Goal: Task Accomplishment & Management: Use online tool/utility

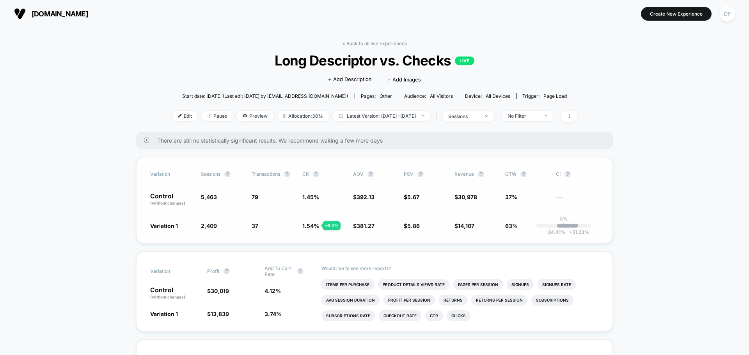
drag, startPoint x: 253, startPoint y: 194, endPoint x: 264, endPoint y: 202, distance: 13.4
click at [264, 202] on span "79" at bounding box center [273, 199] width 43 height 13
click at [243, 119] on span "Preview" at bounding box center [255, 116] width 37 height 11
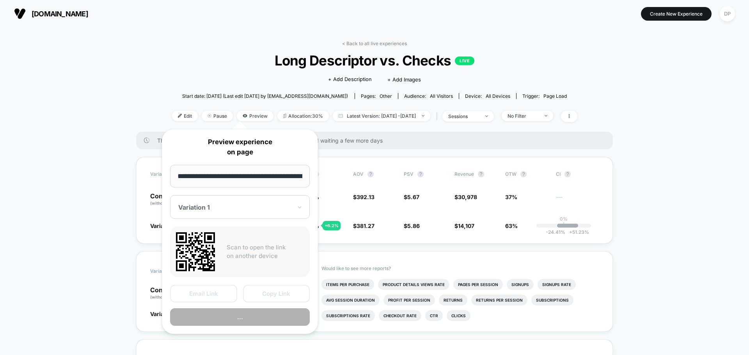
scroll to position [0, 26]
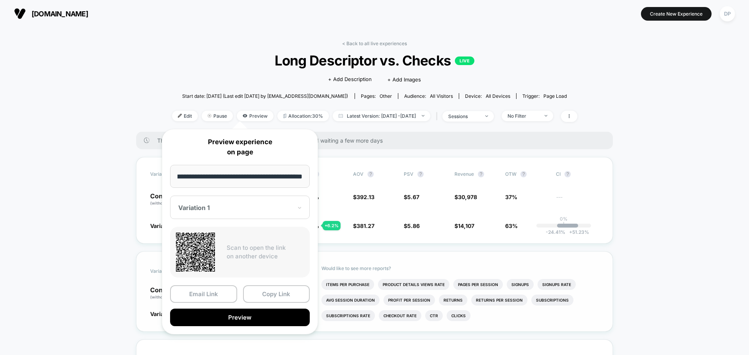
click at [215, 314] on button "Preview" at bounding box center [240, 318] width 140 height 18
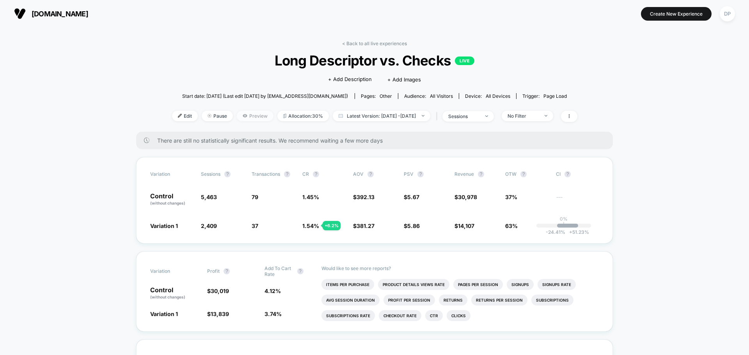
click at [239, 117] on span "Preview" at bounding box center [255, 116] width 37 height 11
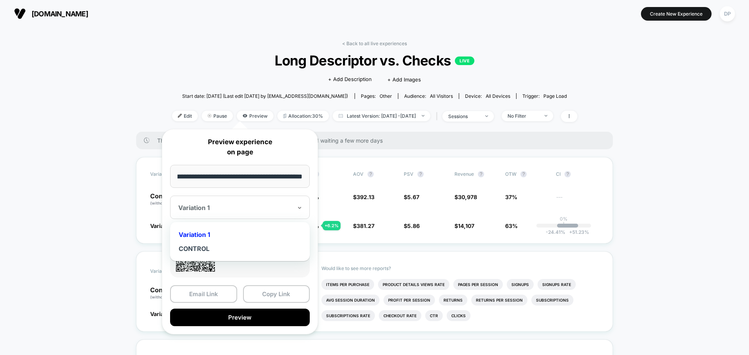
click at [224, 209] on div at bounding box center [235, 208] width 114 height 8
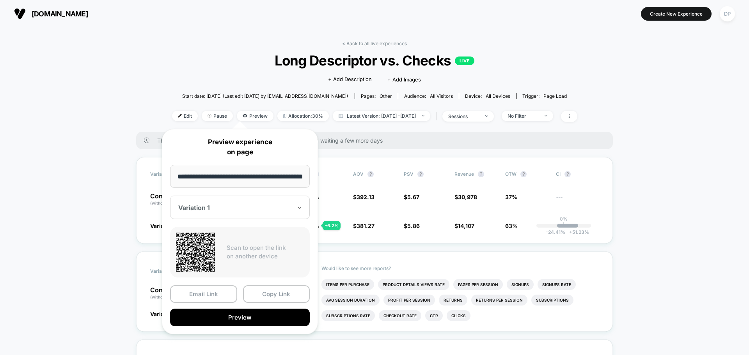
click at [235, 202] on div "Variation 1" at bounding box center [240, 207] width 140 height 23
click at [266, 178] on input "**********" at bounding box center [240, 176] width 140 height 23
click at [519, 48] on div "< Back to all live experiences Long Descriptor vs. Checks LIVE Click to edit ex…" at bounding box center [374, 86] width 405 height 91
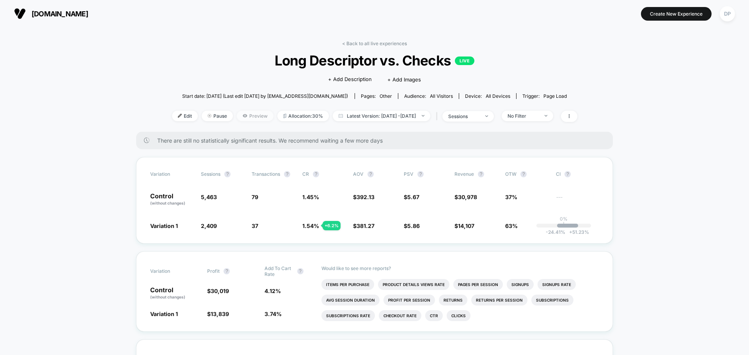
click at [237, 116] on span "Preview" at bounding box center [255, 116] width 37 height 11
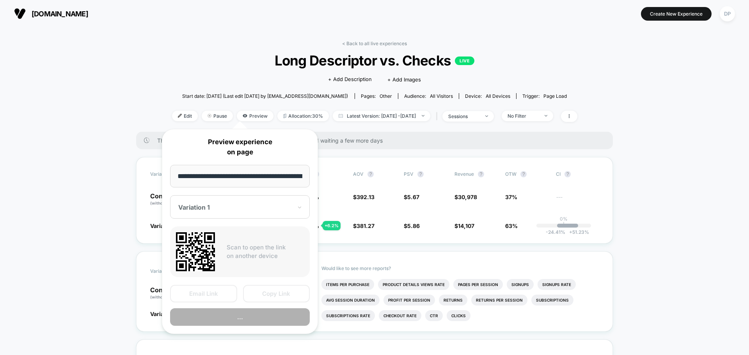
scroll to position [0, 26]
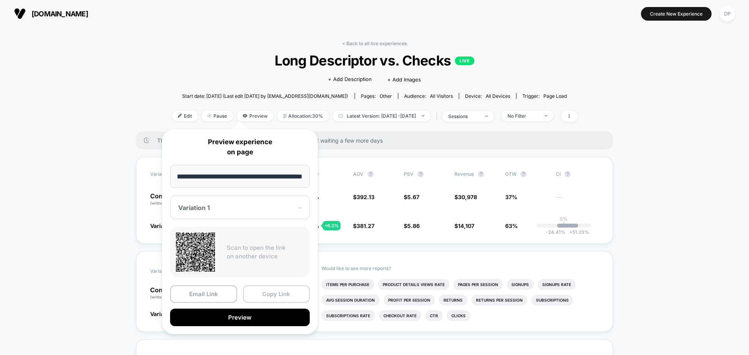
click at [277, 293] on button "Copy Link" at bounding box center [276, 294] width 67 height 18
